Goal: Find specific page/section: Find specific page/section

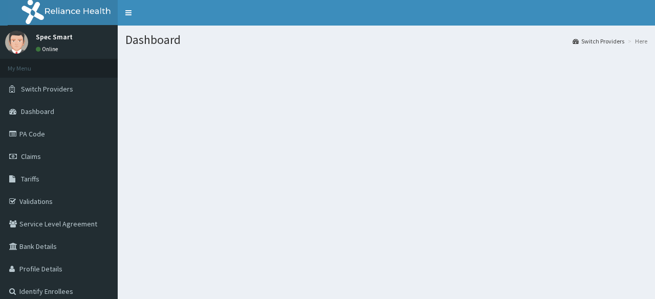
click at [89, 181] on link "Tariffs" at bounding box center [59, 179] width 118 height 23
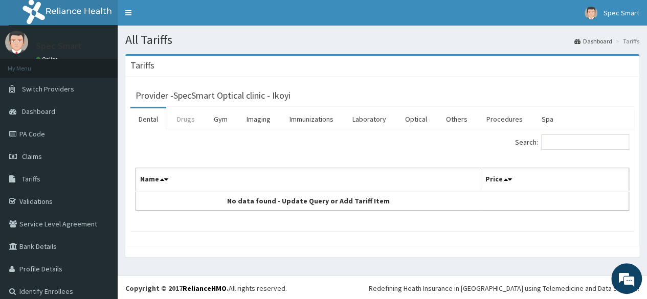
click at [187, 121] on link "Drugs" at bounding box center [186, 118] width 34 height 21
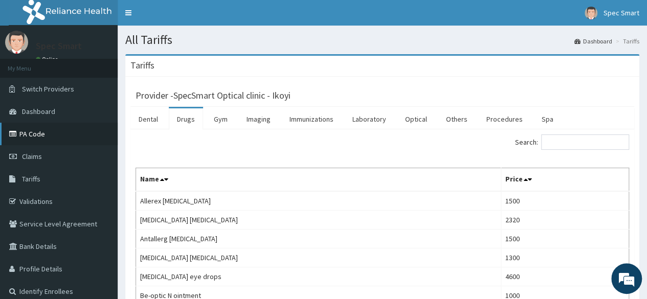
click at [66, 134] on link "PA Code" at bounding box center [59, 134] width 118 height 23
